Goal: Find contact information: Find contact information

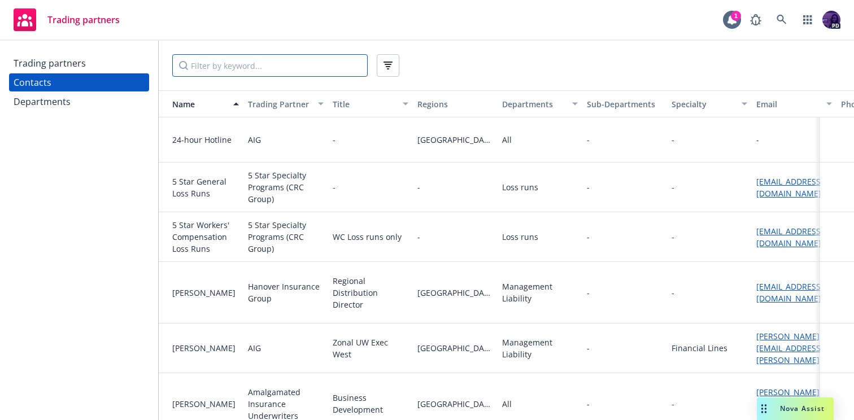
click at [219, 68] on input "Filter by keyword..." at bounding box center [269, 65] width 195 height 23
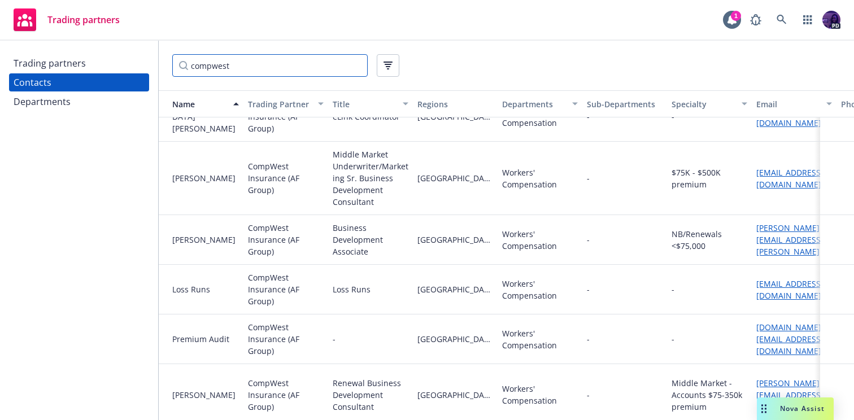
scroll to position [213, 0]
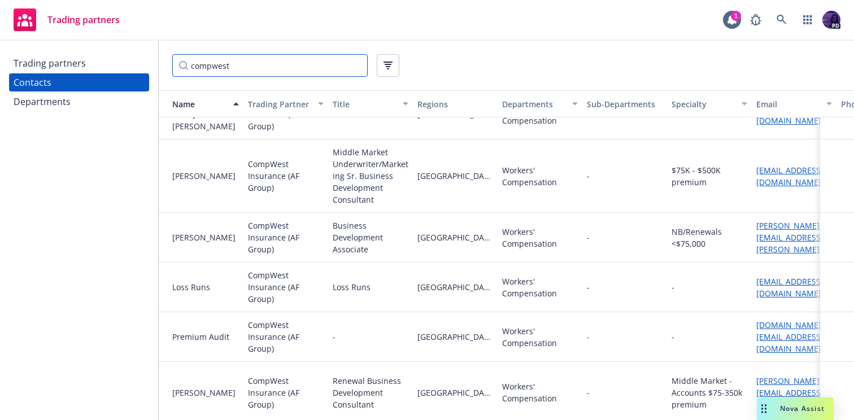
type input "compwest"
drag, startPoint x: 777, startPoint y: 189, endPoint x: 755, endPoint y: 166, distance: 32.4
click at [755, 166] on div "[EMAIL_ADDRESS][DOMAIN_NAME]" at bounding box center [794, 176] width 85 height 73
copy link "[EMAIL_ADDRESS][DOMAIN_NAME]"
